Goal: Complete application form

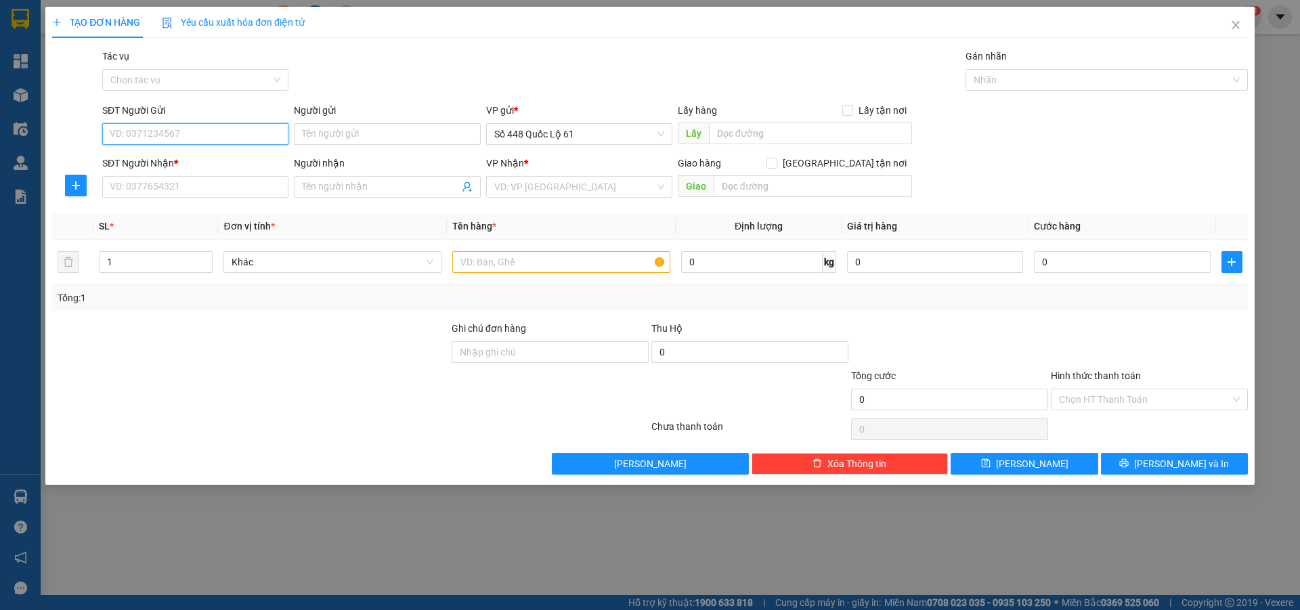
click at [209, 129] on input "SĐT Người Gửi" at bounding box center [195, 134] width 186 height 22
type input "0989654764"
click at [809, 133] on input "text" at bounding box center [810, 134] width 203 height 22
type input "lai vung"
click at [558, 184] on input "search" at bounding box center [574, 187] width 160 height 20
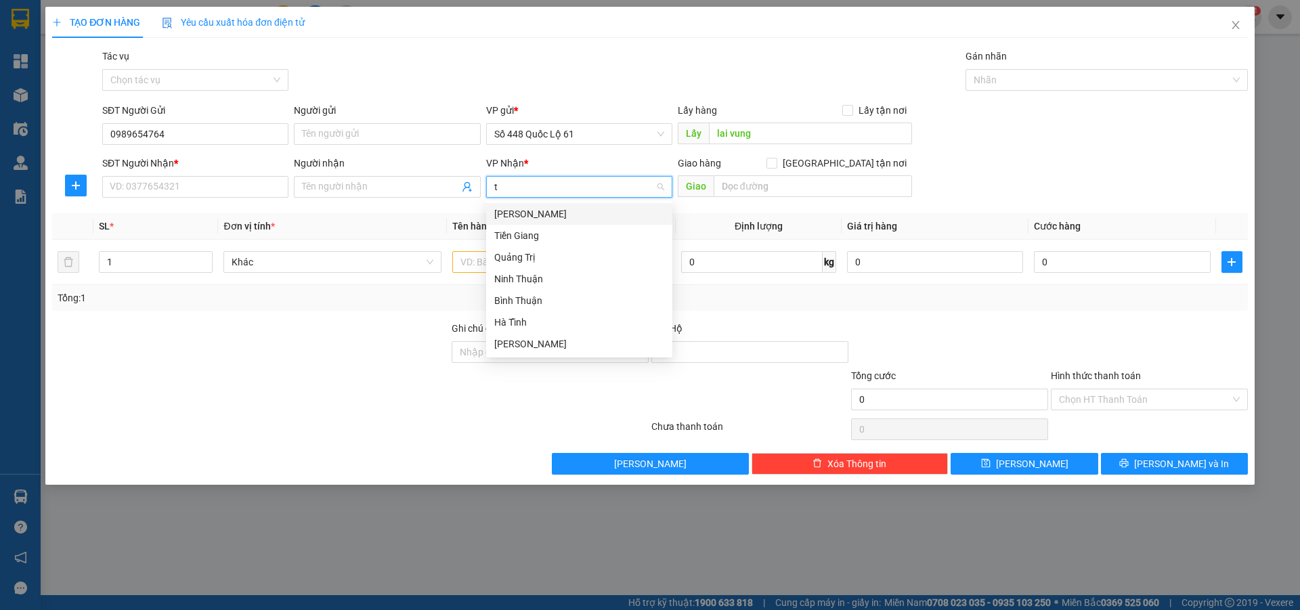
type input "th"
click at [556, 276] on div "[PERSON_NAME]" at bounding box center [579, 279] width 170 height 15
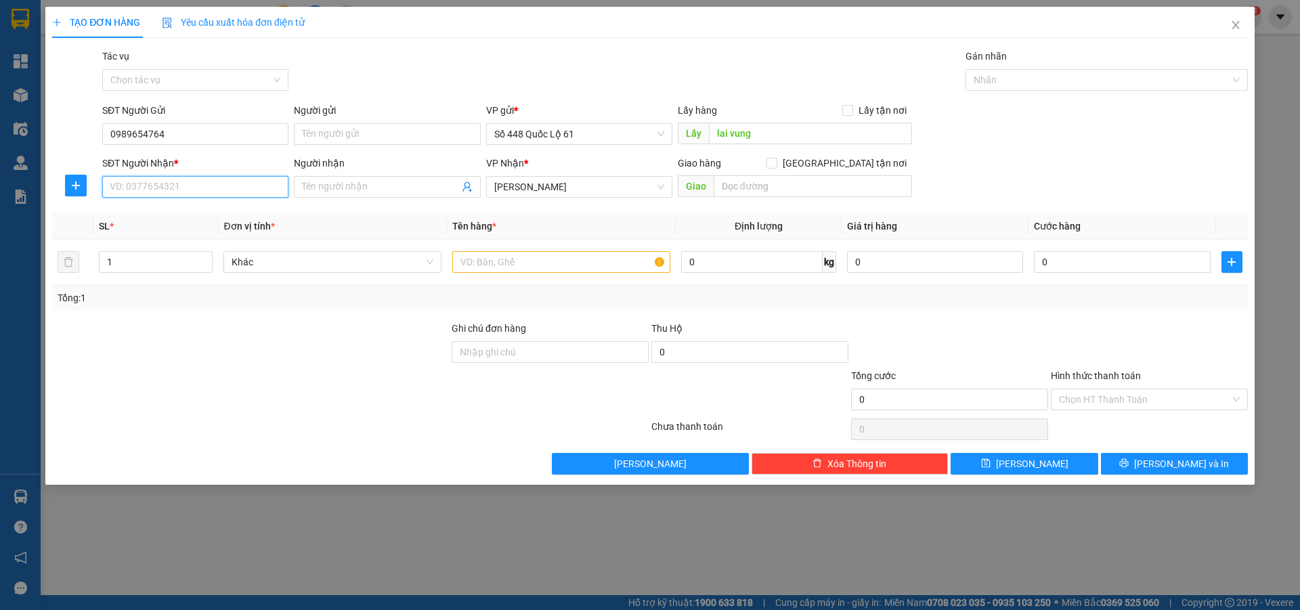
click at [192, 183] on input "SĐT Người Nhận *" at bounding box center [195, 187] width 186 height 22
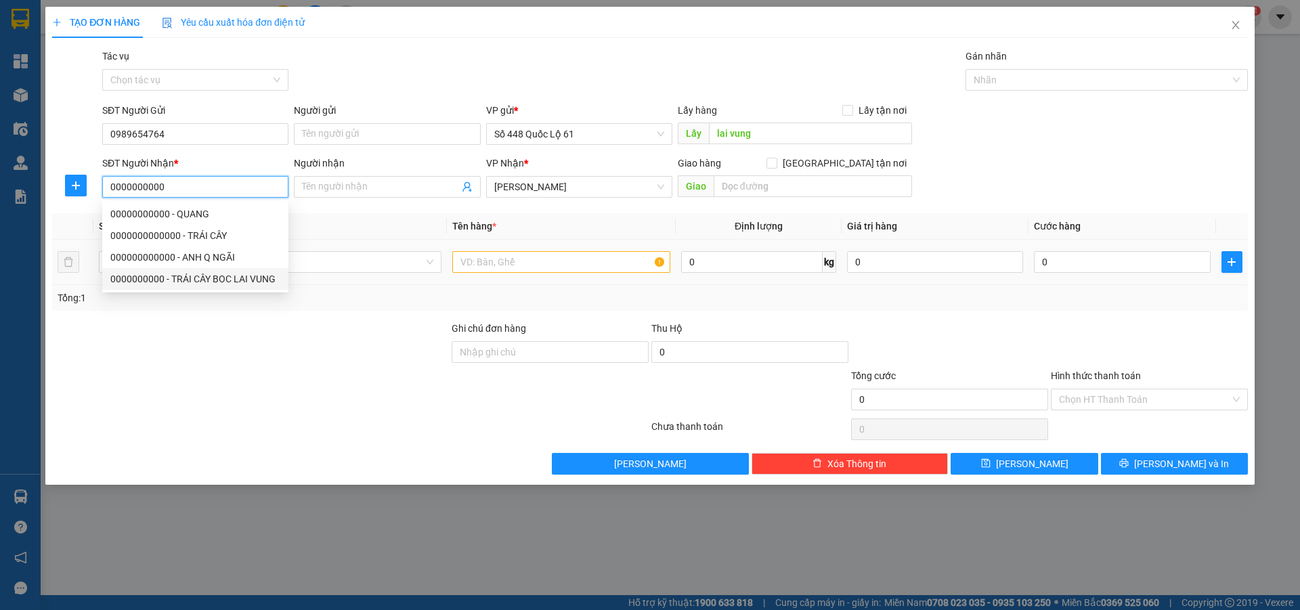
type input "0000000000"
click at [513, 257] on input "text" at bounding box center [561, 262] width 218 height 22
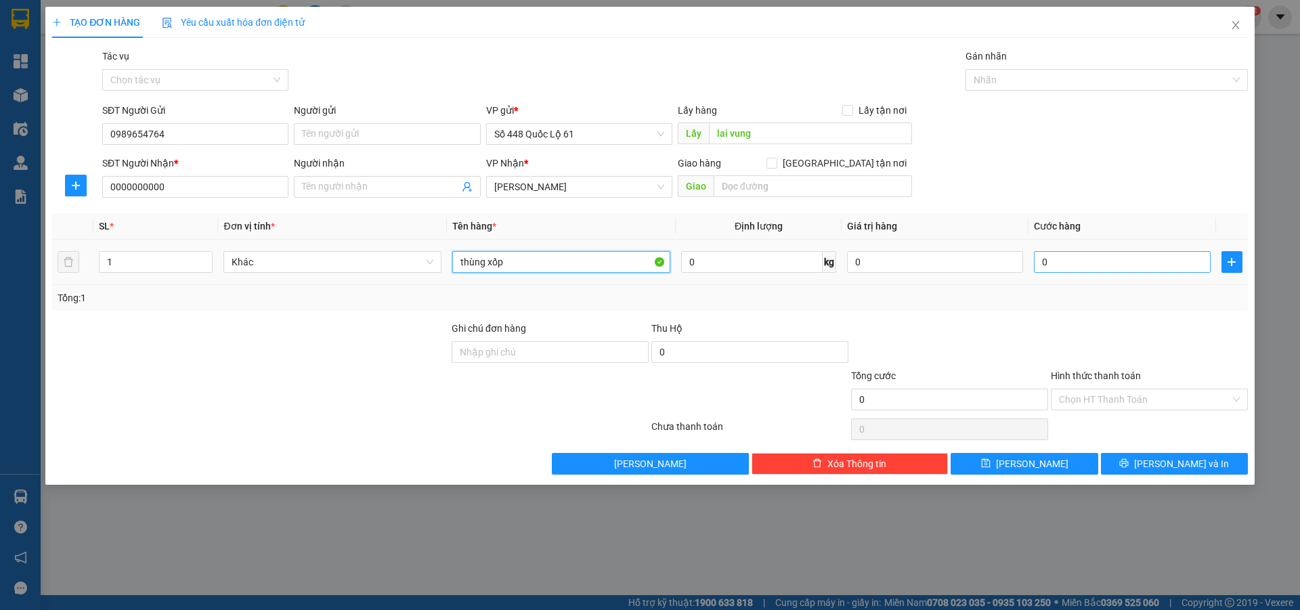
type input "thùng xốp"
click at [1113, 265] on input "0" at bounding box center [1122, 262] width 176 height 22
type input "1"
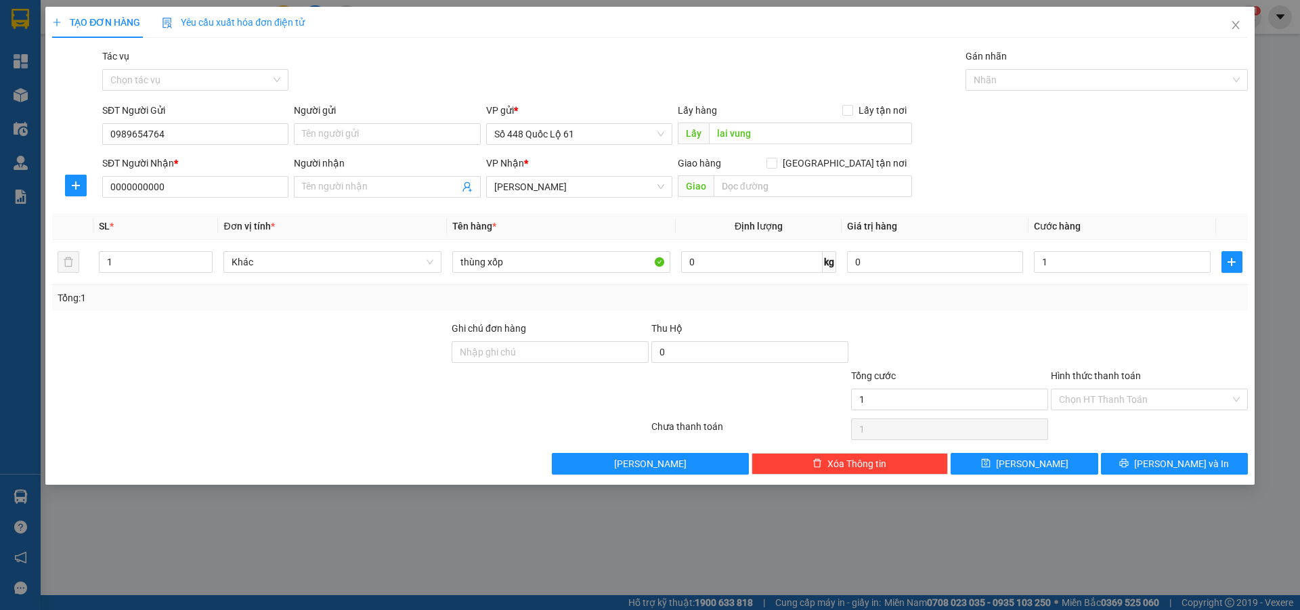
type input "1.000"
click at [1080, 314] on div "Transit Pickup Surcharge Ids Transit Deliver Surcharge Ids Transit Deliver Surc…" at bounding box center [650, 262] width 1196 height 426
click at [1050, 460] on button "[PERSON_NAME]" at bounding box center [1024, 464] width 147 height 22
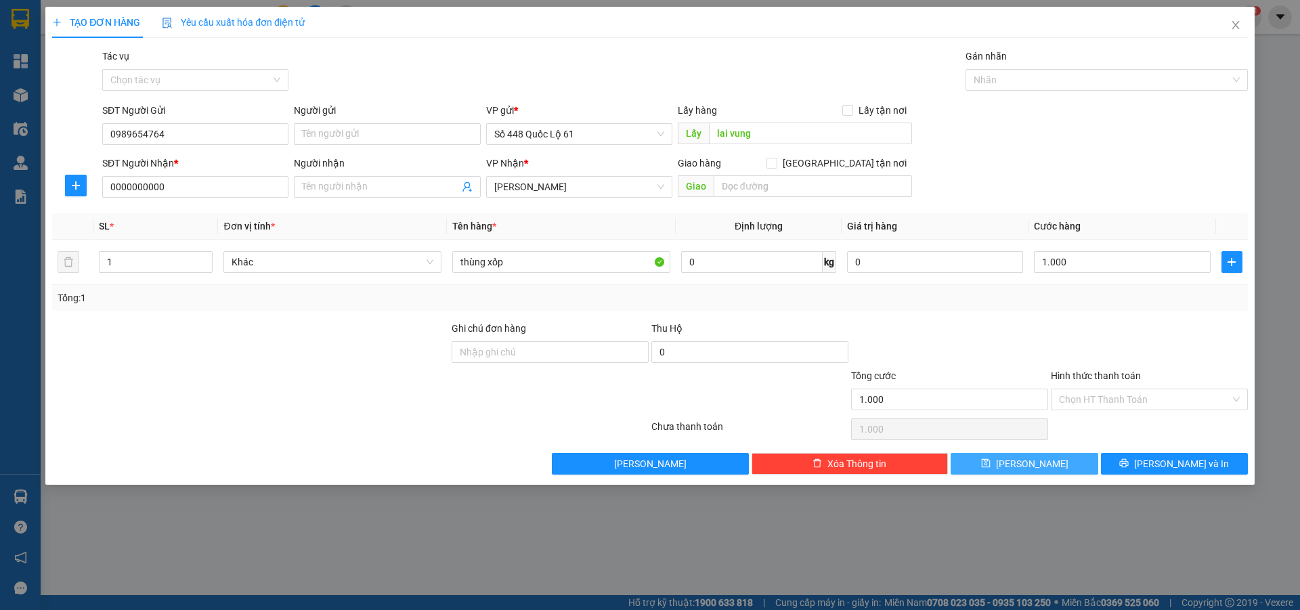
type input "0"
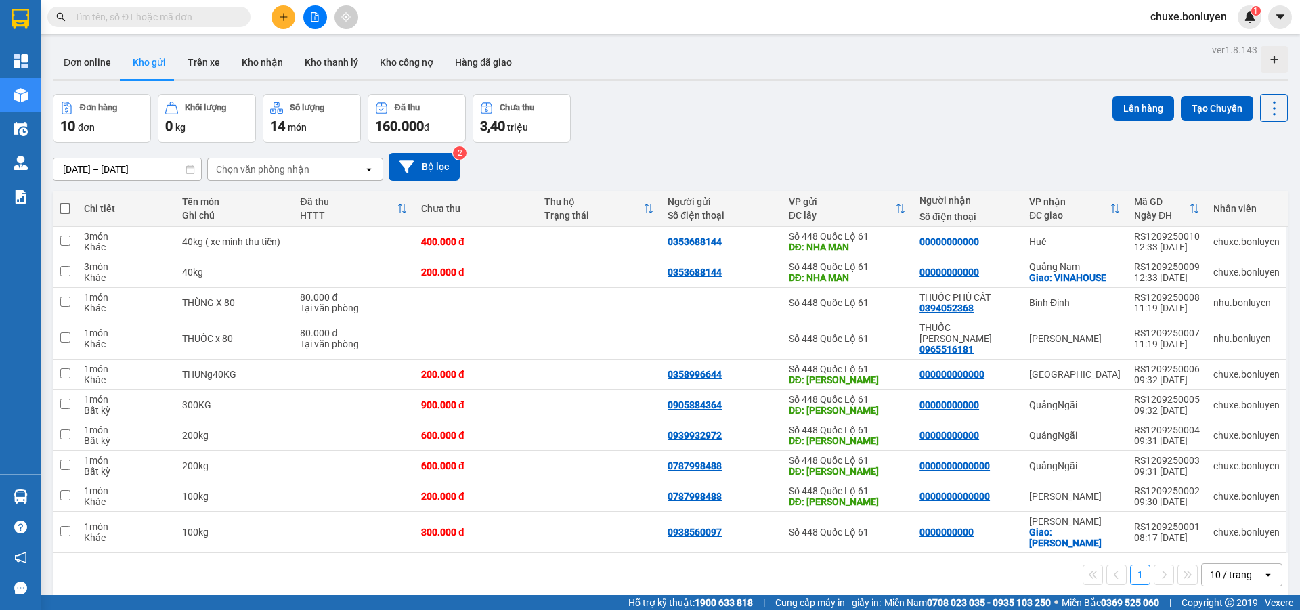
click at [202, 27] on div "Kết quả tìm kiếm ( 0 ) Bộ lọc No Data" at bounding box center [132, 17] width 264 height 24
click at [198, 19] on input "text" at bounding box center [154, 16] width 160 height 15
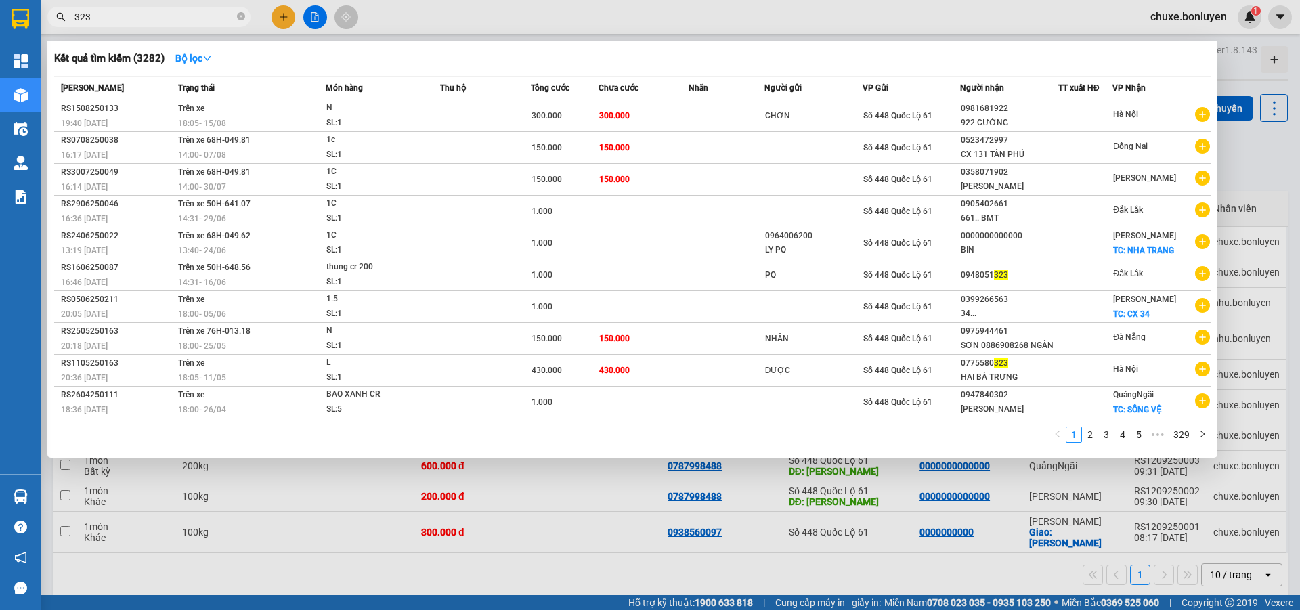
type input "323"
